Goal: Navigation & Orientation: Find specific page/section

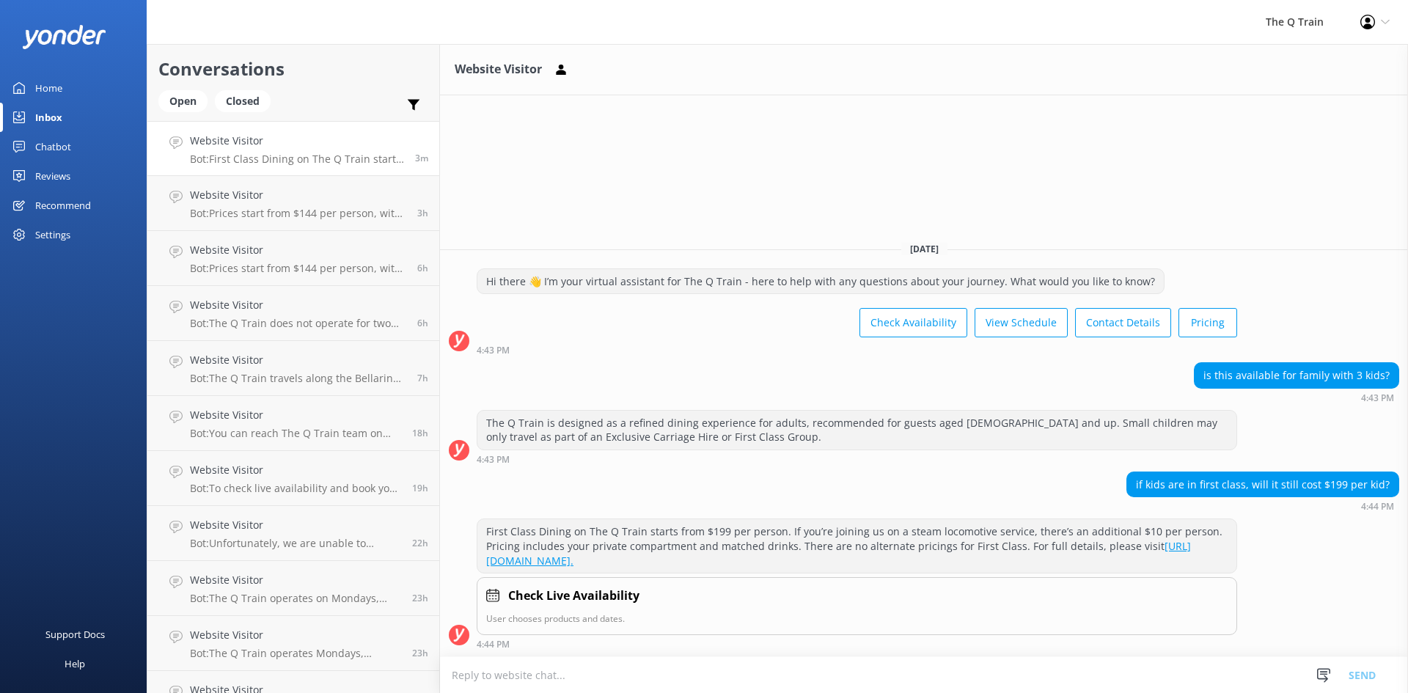
drag, startPoint x: 51, startPoint y: 87, endPoint x: 51, endPoint y: 98, distance: 11.7
click at [51, 87] on div "Home" at bounding box center [48, 87] width 27 height 29
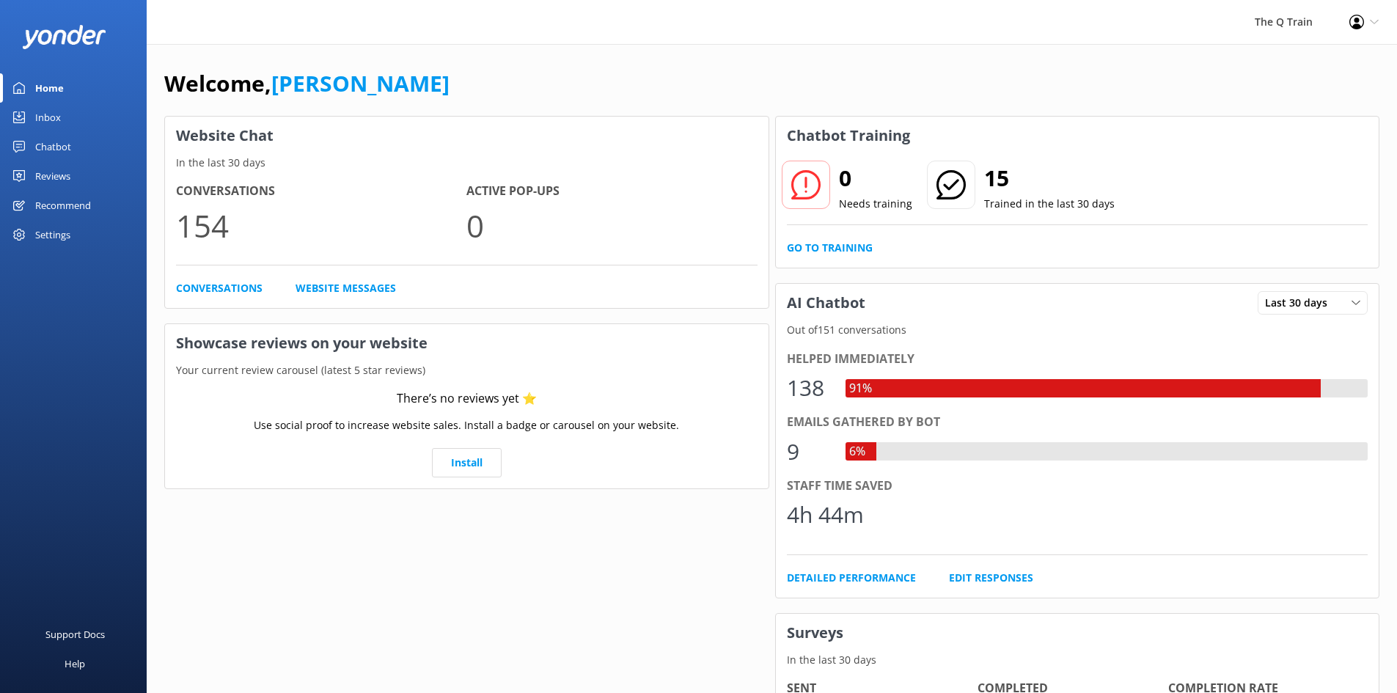
click at [61, 117] on link "Inbox" at bounding box center [73, 117] width 147 height 29
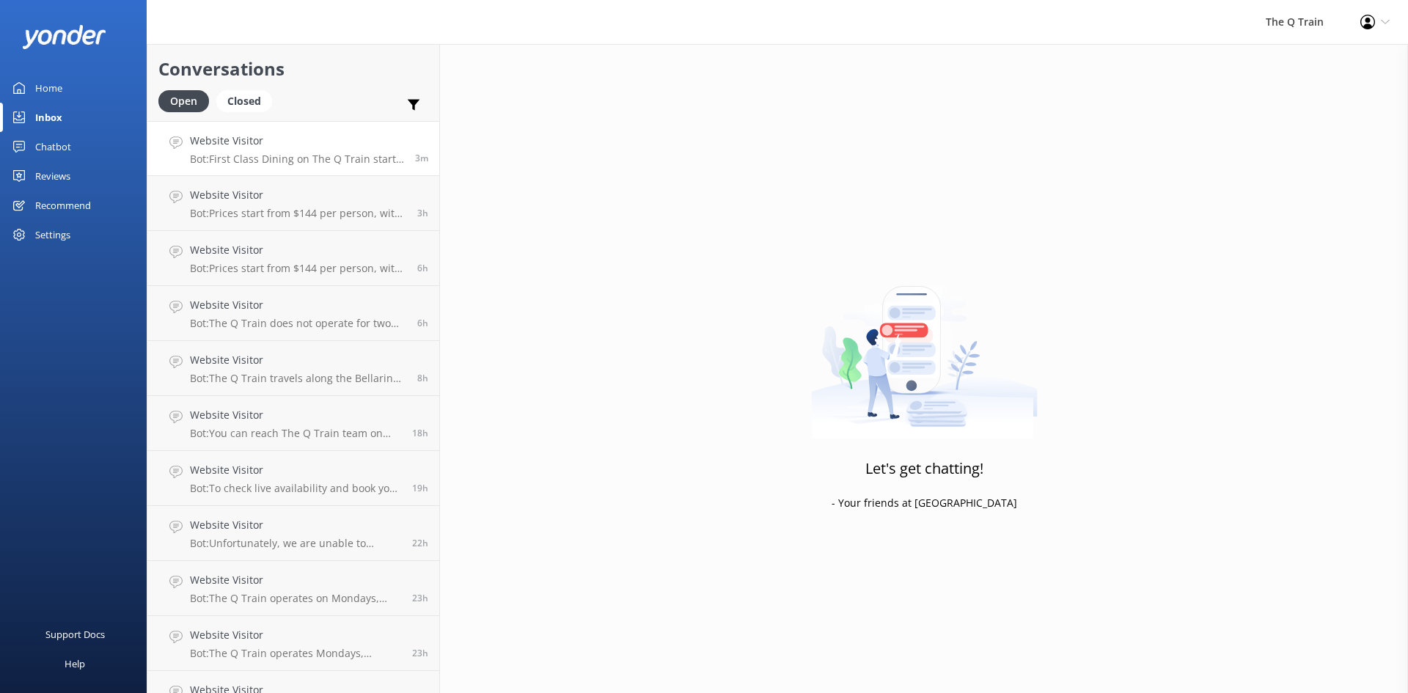
click at [314, 160] on p "Bot: First Class Dining on The Q Train starts from $199 per person. If you’re j…" at bounding box center [297, 158] width 214 height 13
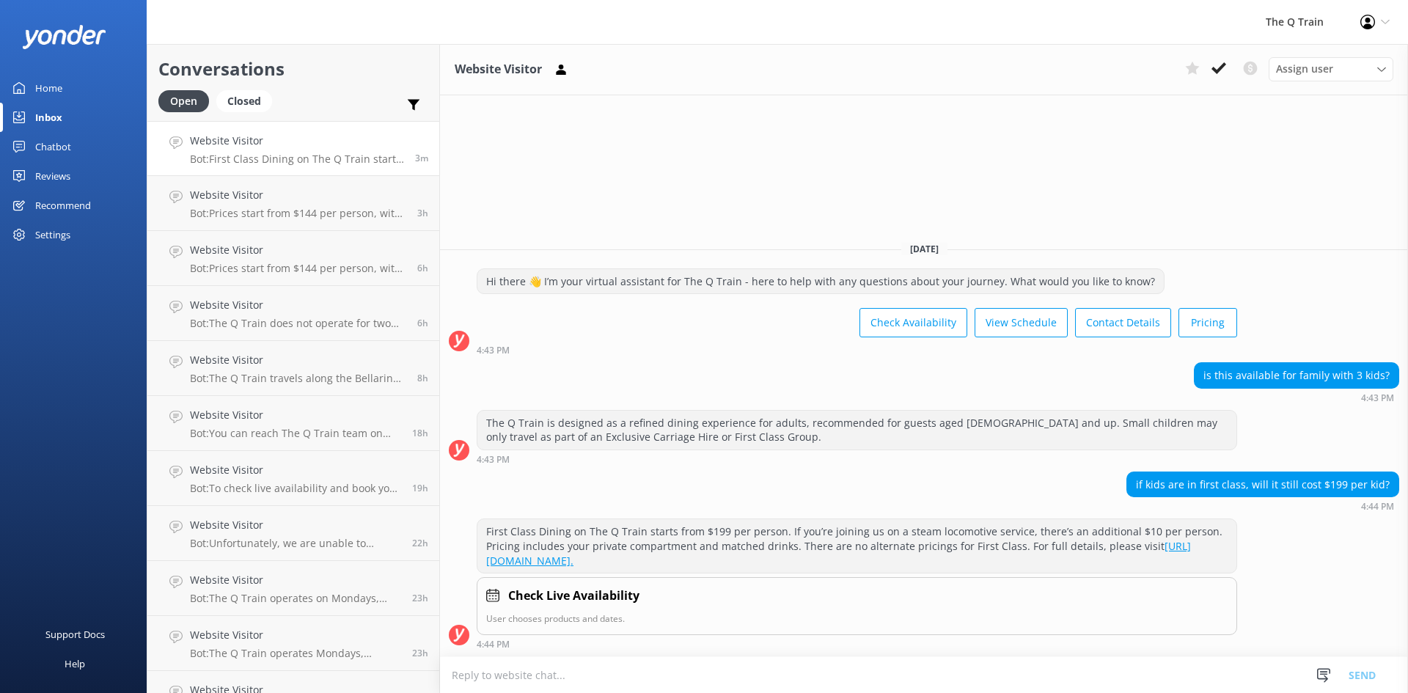
click at [54, 92] on div "Home" at bounding box center [48, 87] width 27 height 29
